Goal: Navigation & Orientation: Find specific page/section

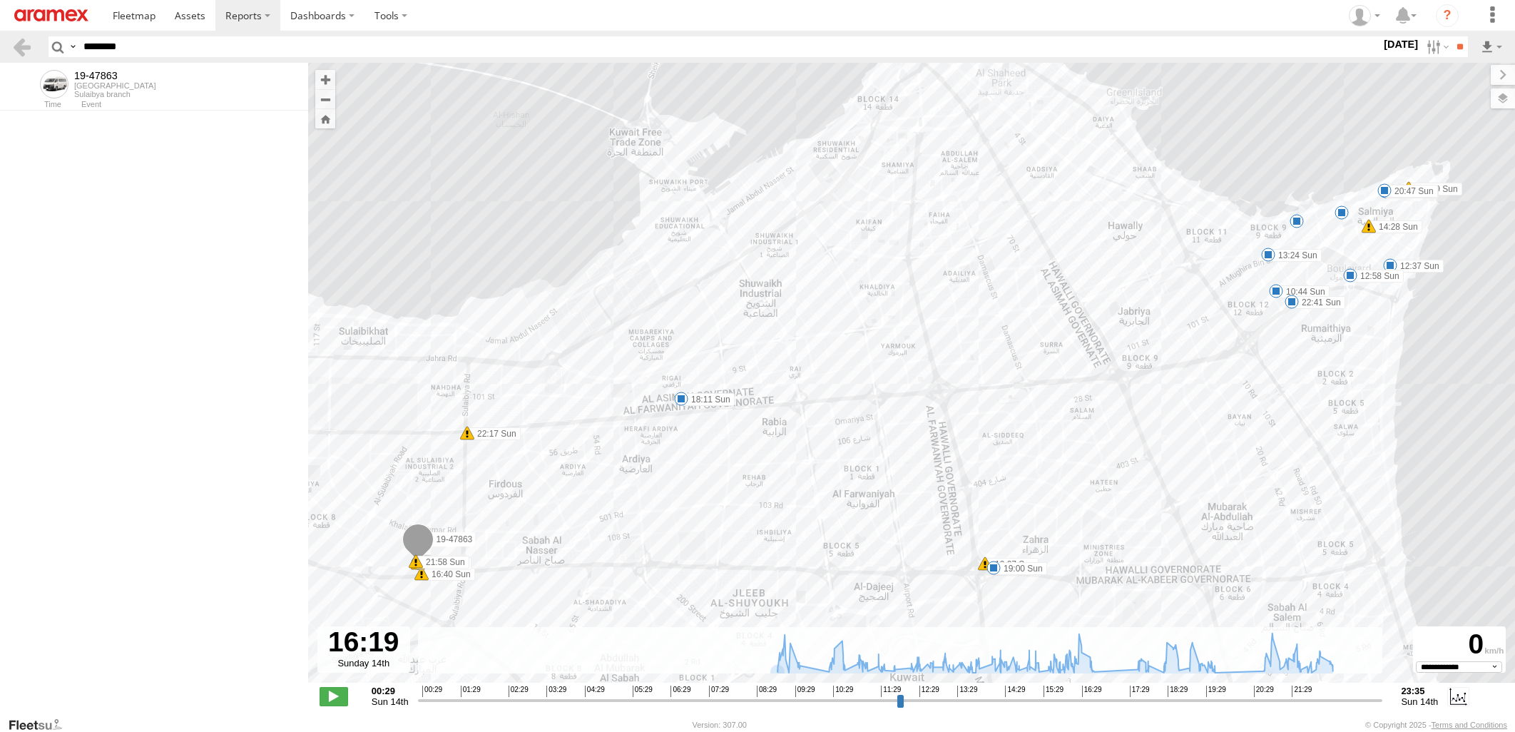
select select "**********"
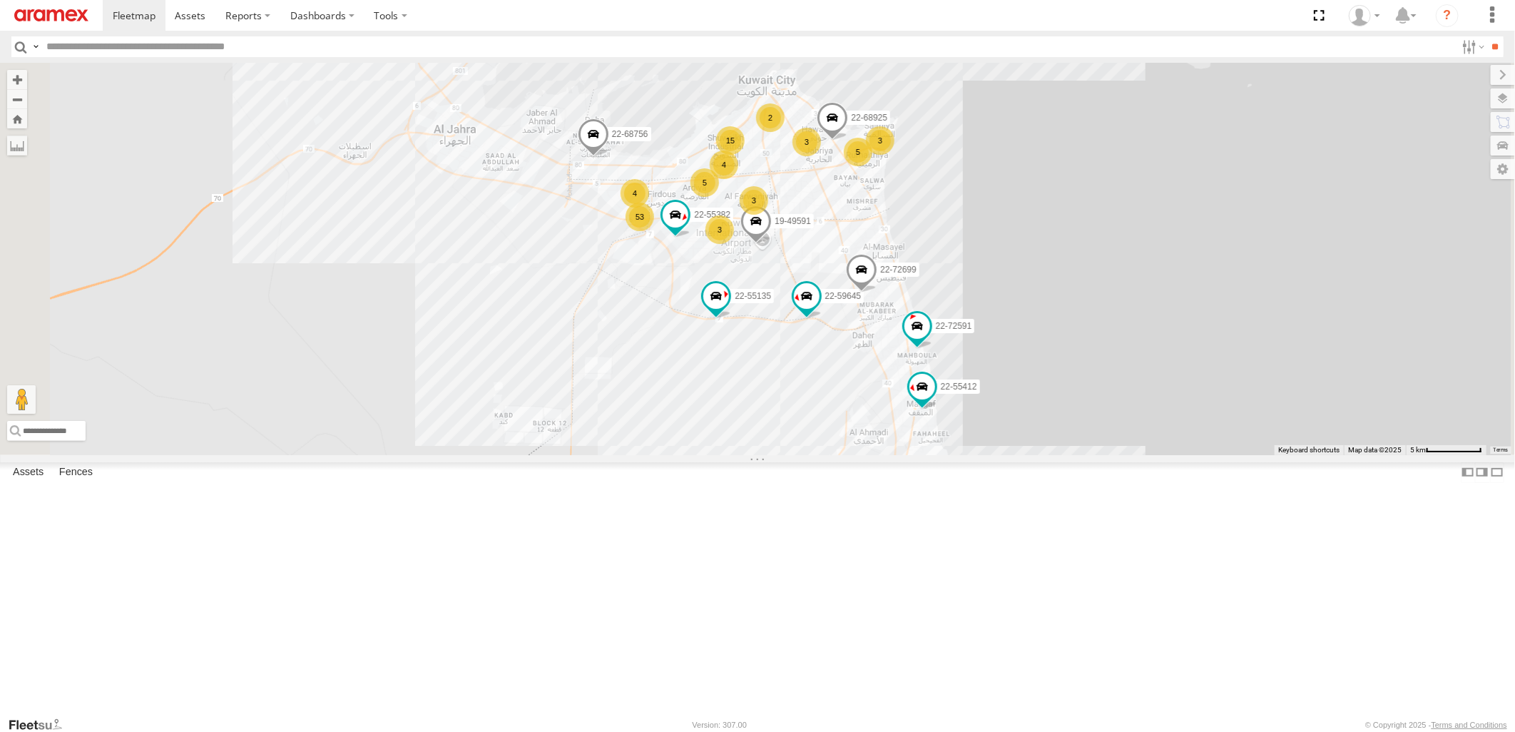
scroll to position [3589, 0]
drag, startPoint x: 351, startPoint y: 618, endPoint x: 347, endPoint y: 194, distance: 424.4
click at [0, 0] on div "80-72046 [GEOGRAPHIC_DATA] branch Hawally Block 10, 11, 12 Kuwait 29.33074 48.0…" at bounding box center [0, 0] width 0 height 0
click at [0, 0] on div "19-44629 Sulaibya branch Video" at bounding box center [0, 0] width 0 height 0
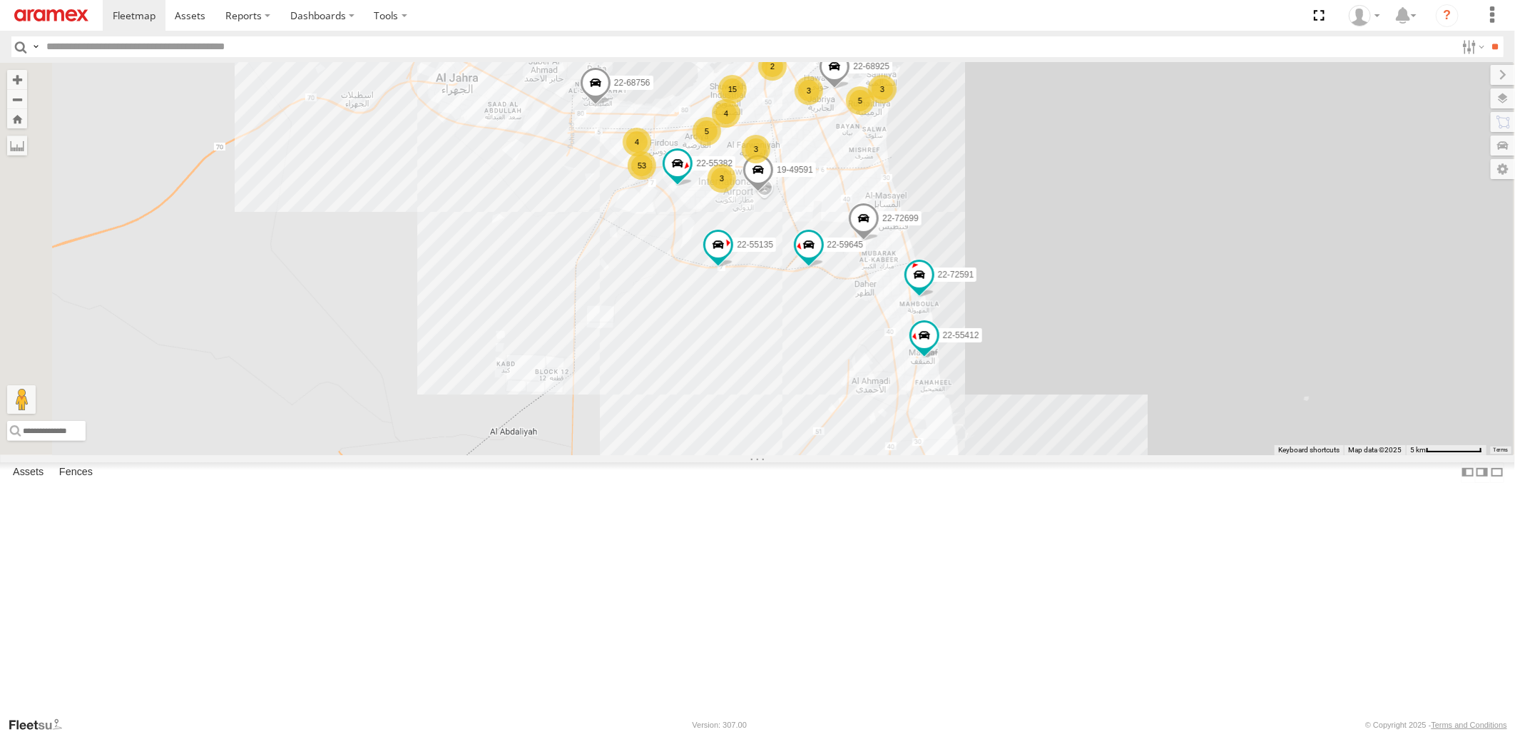
drag, startPoint x: 357, startPoint y: 645, endPoint x: 359, endPoint y: 586, distance: 59.2
click at [359, 454] on div "5 15 3 53 22-55412 22-72591 3 22-59645 22-72699 5 3 2 4 22-68925 4 3 22-68756 2…" at bounding box center [757, 259] width 1515 height 392
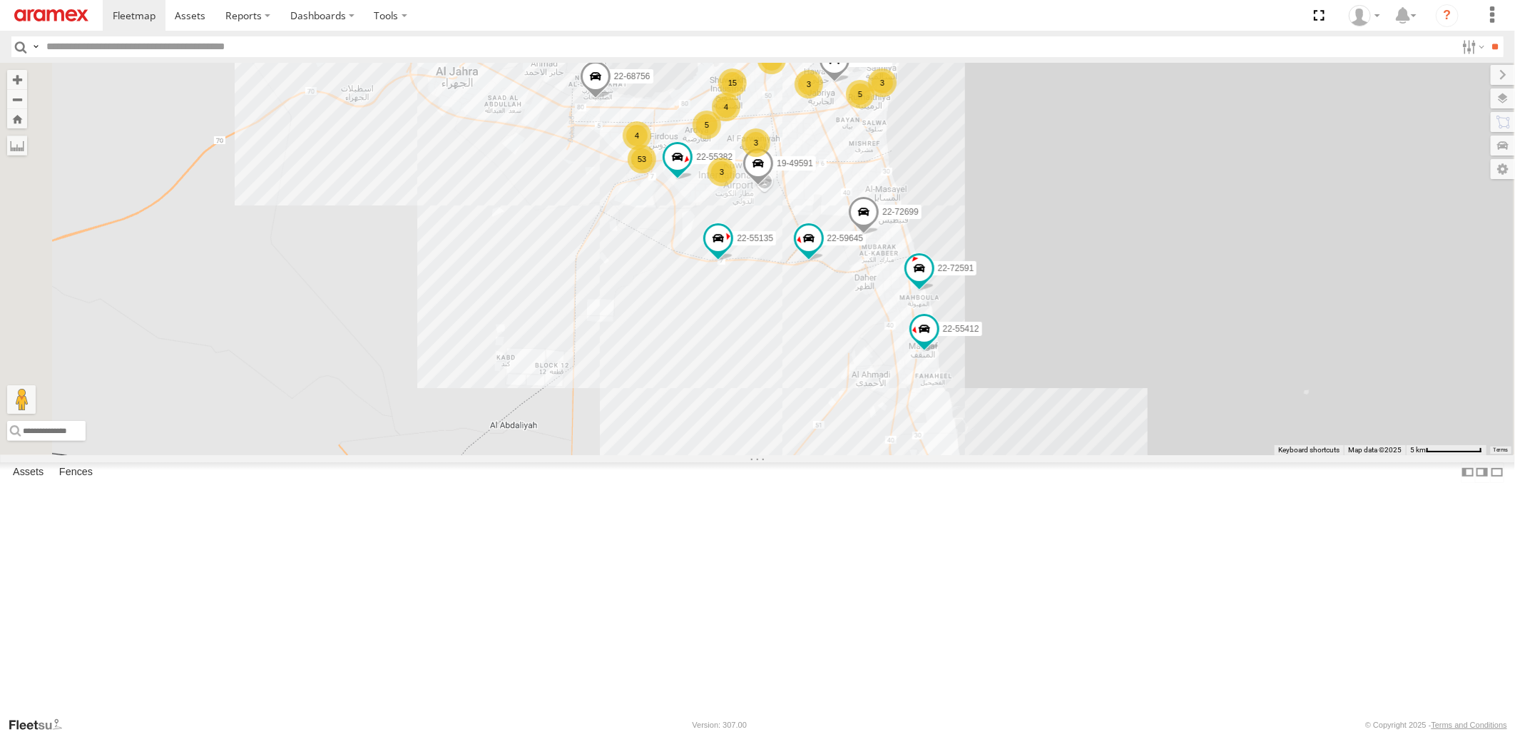
scroll to position [0, 0]
